Goal: Book appointment/travel/reservation

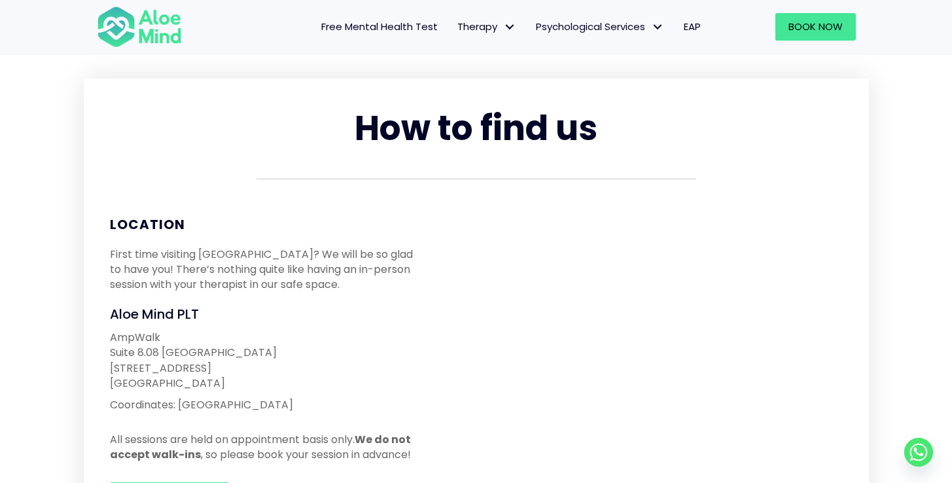
scroll to position [83, 0]
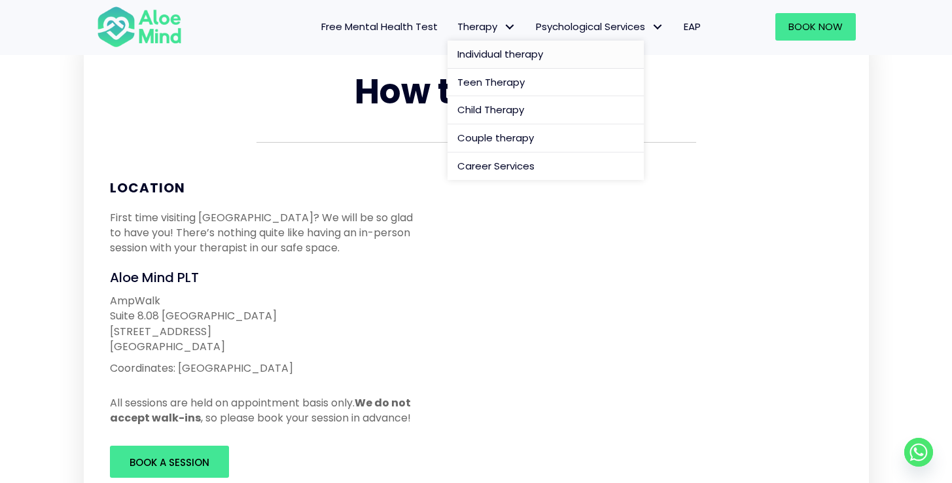
click at [491, 47] on span "Individual therapy" at bounding box center [501, 54] width 86 height 14
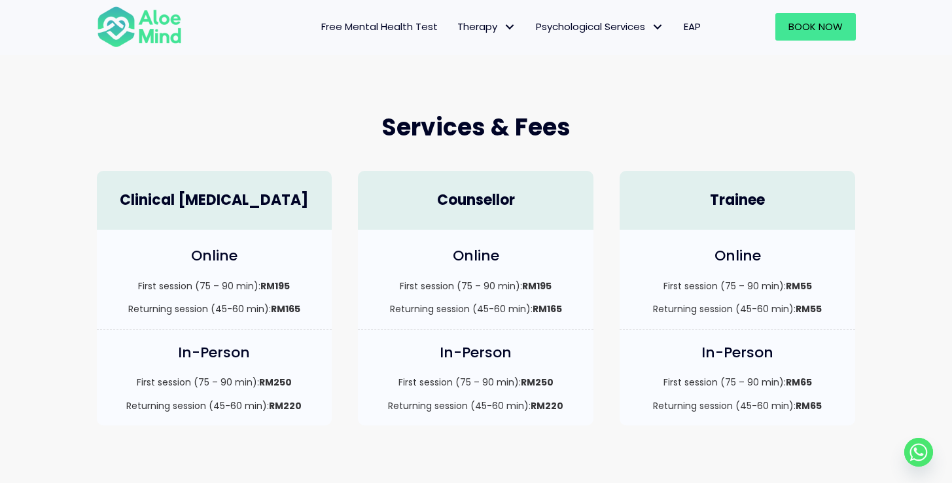
scroll to position [215, 0]
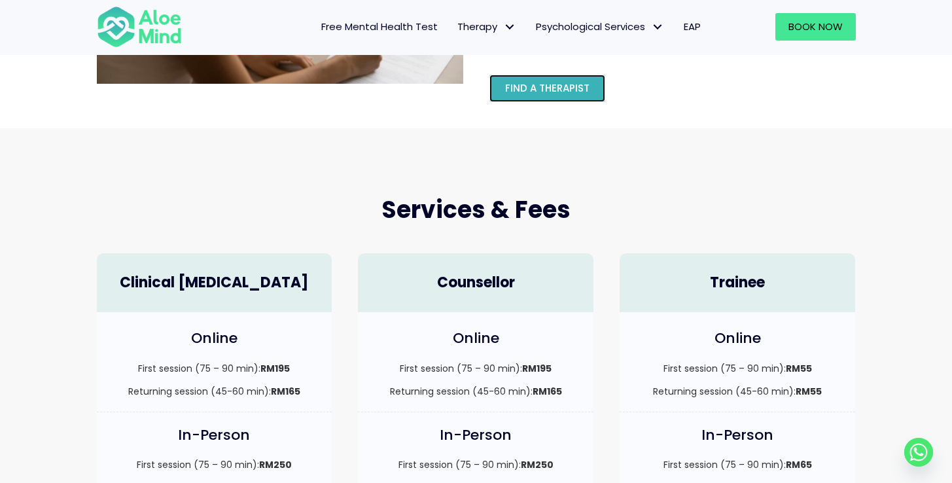
click at [523, 88] on span "Find a therapist" at bounding box center [547, 88] width 84 height 14
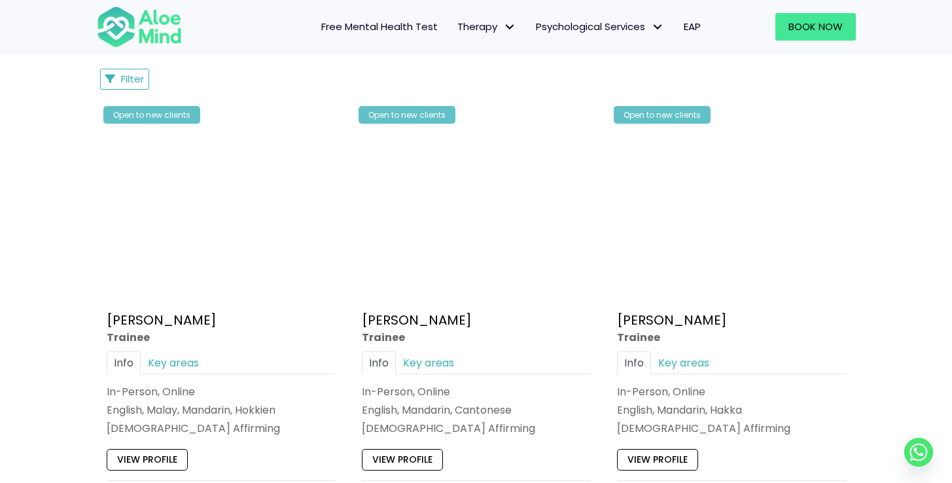
scroll to position [634, 0]
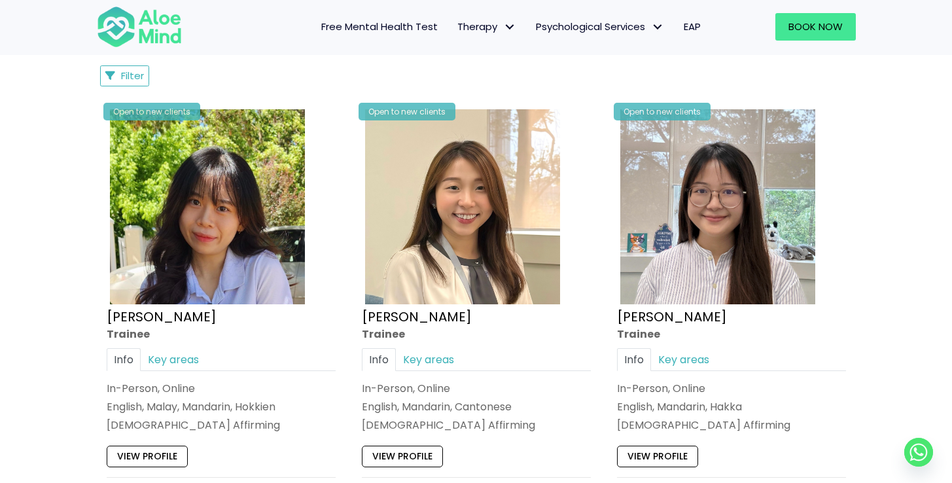
click at [168, 444] on div "View profile" at bounding box center [221, 452] width 229 height 27
click at [168, 458] on link "View profile" at bounding box center [147, 456] width 81 height 21
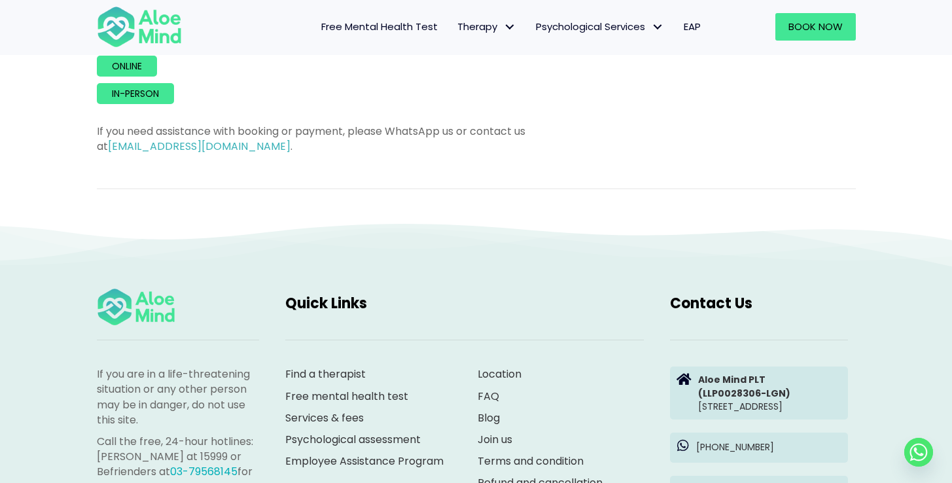
scroll to position [492, 0]
